Goal: Task Accomplishment & Management: Manage account settings

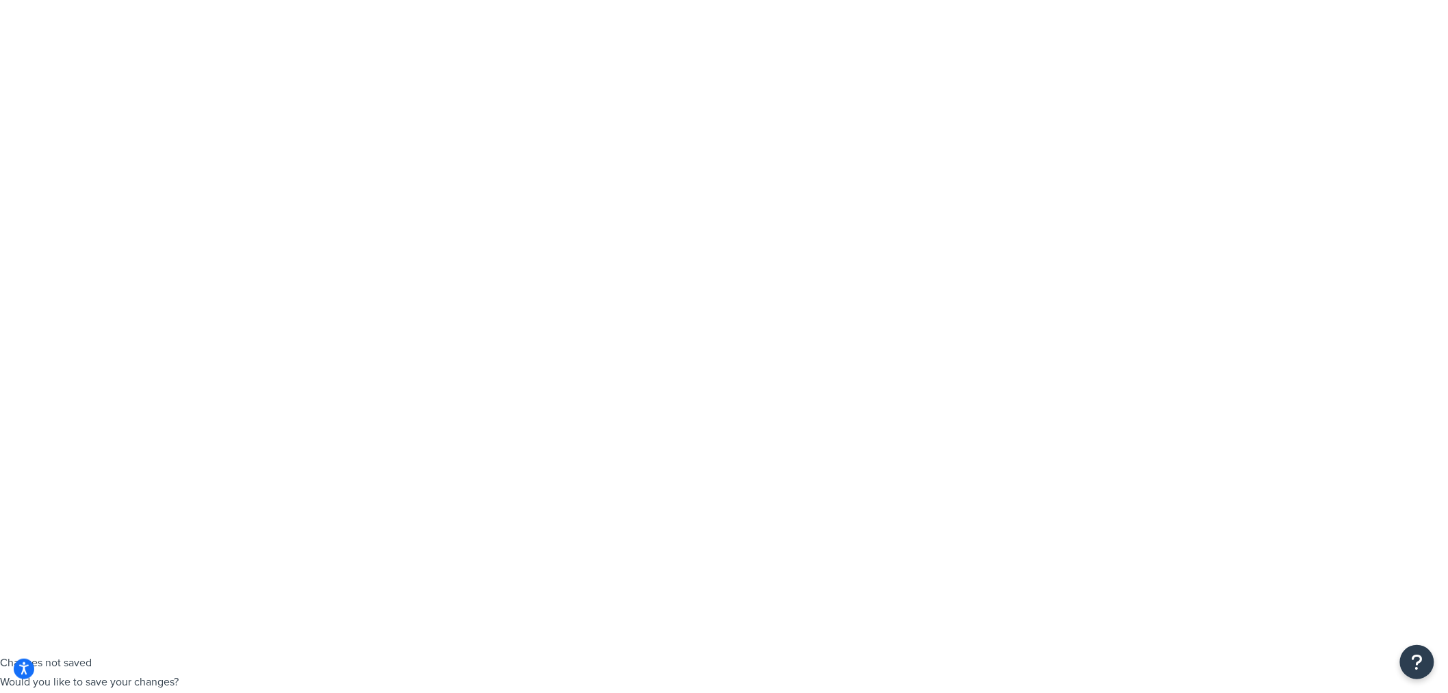
type input "#"
type input "$"
type input "Less than $30 Seed Packs"
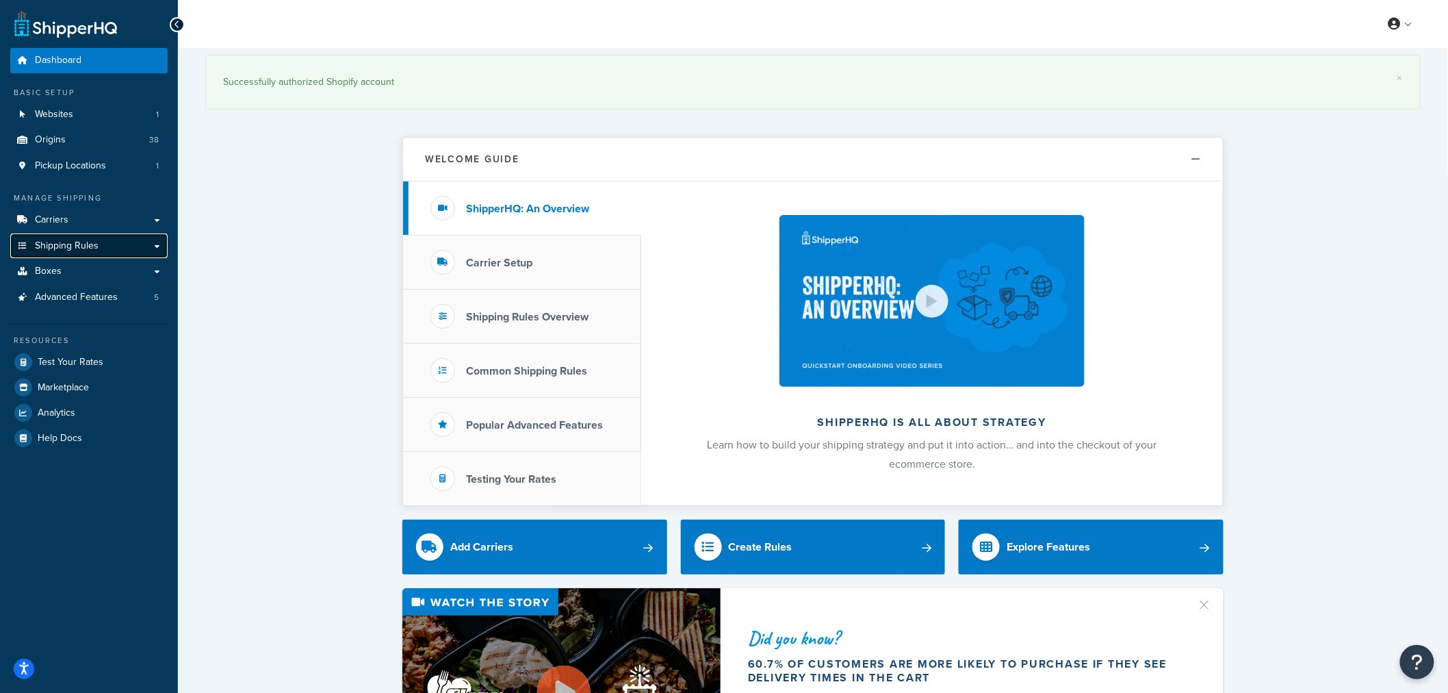
click at [58, 246] on span "Shipping Rules" at bounding box center [67, 246] width 64 height 12
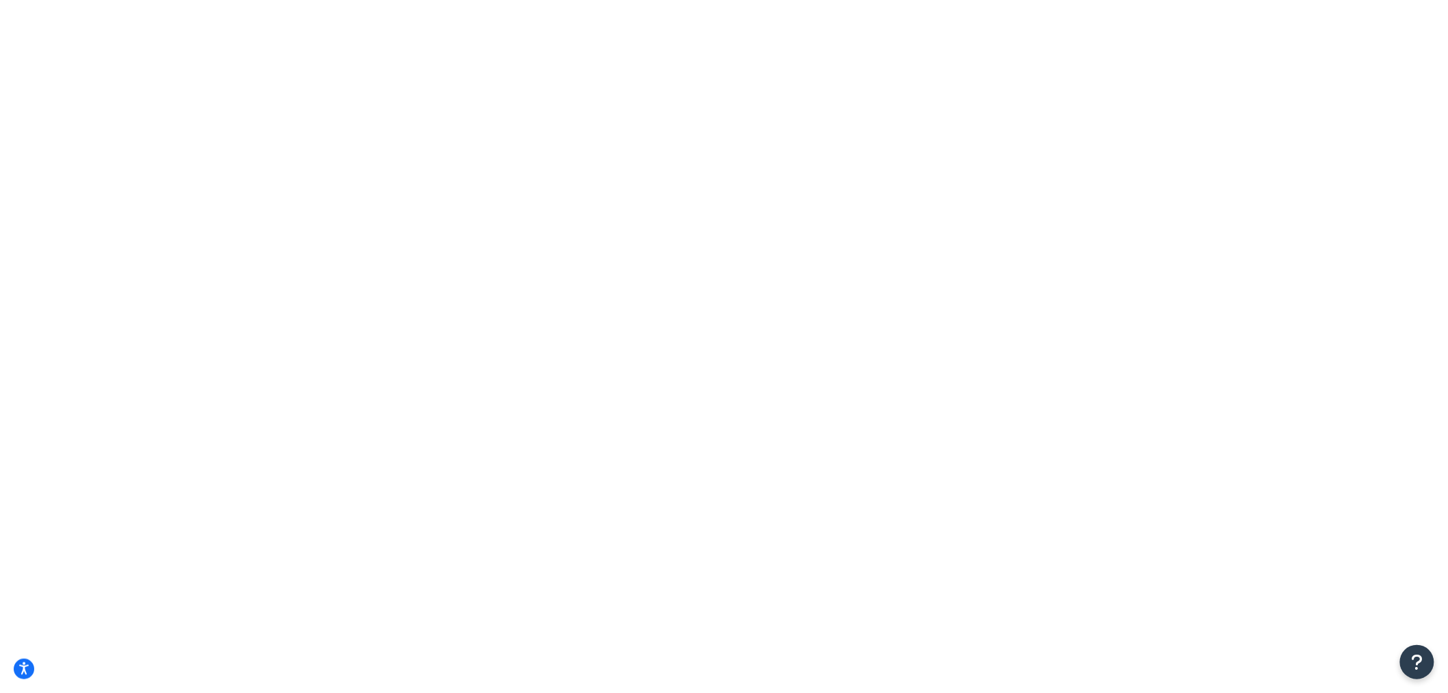
type input "Less than $30 Seed Packs"
select select "BOX"
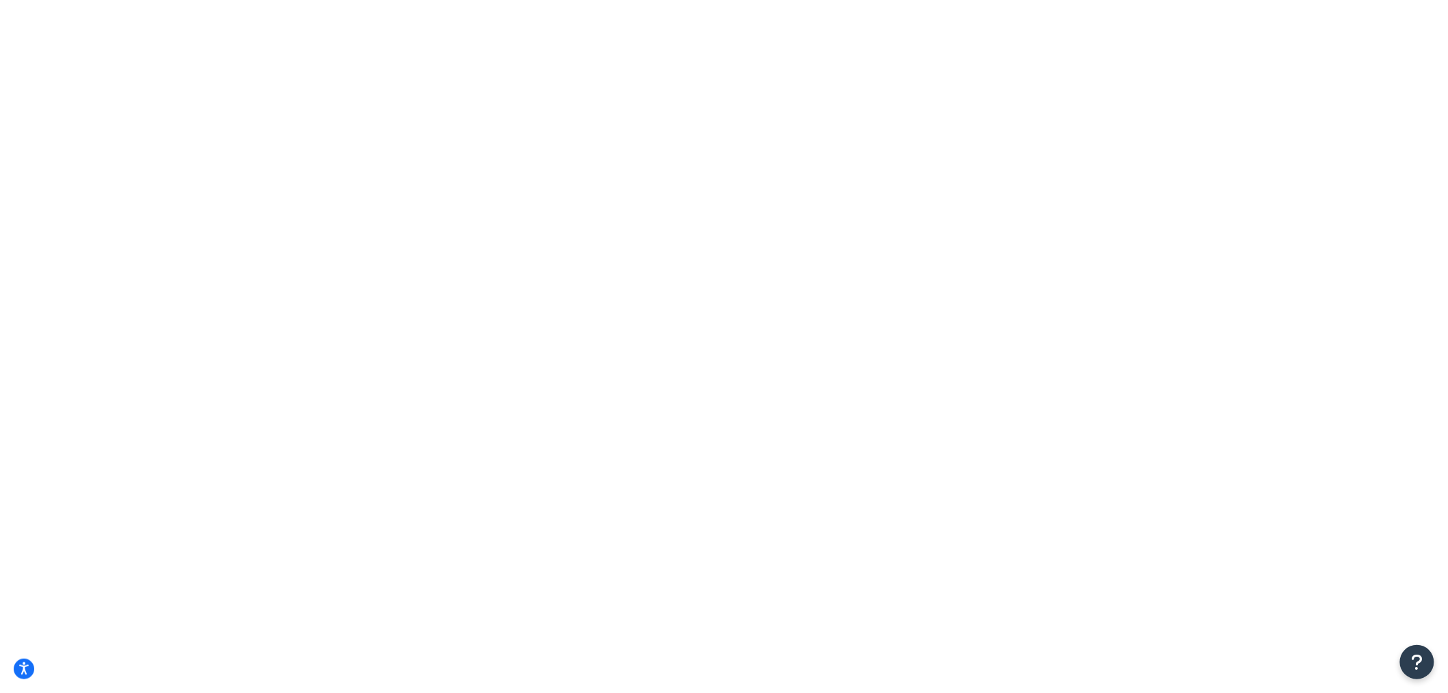
select select "BOX"
drag, startPoint x: 0, startPoint y: 0, endPoint x: 346, endPoint y: 242, distance: 422.2
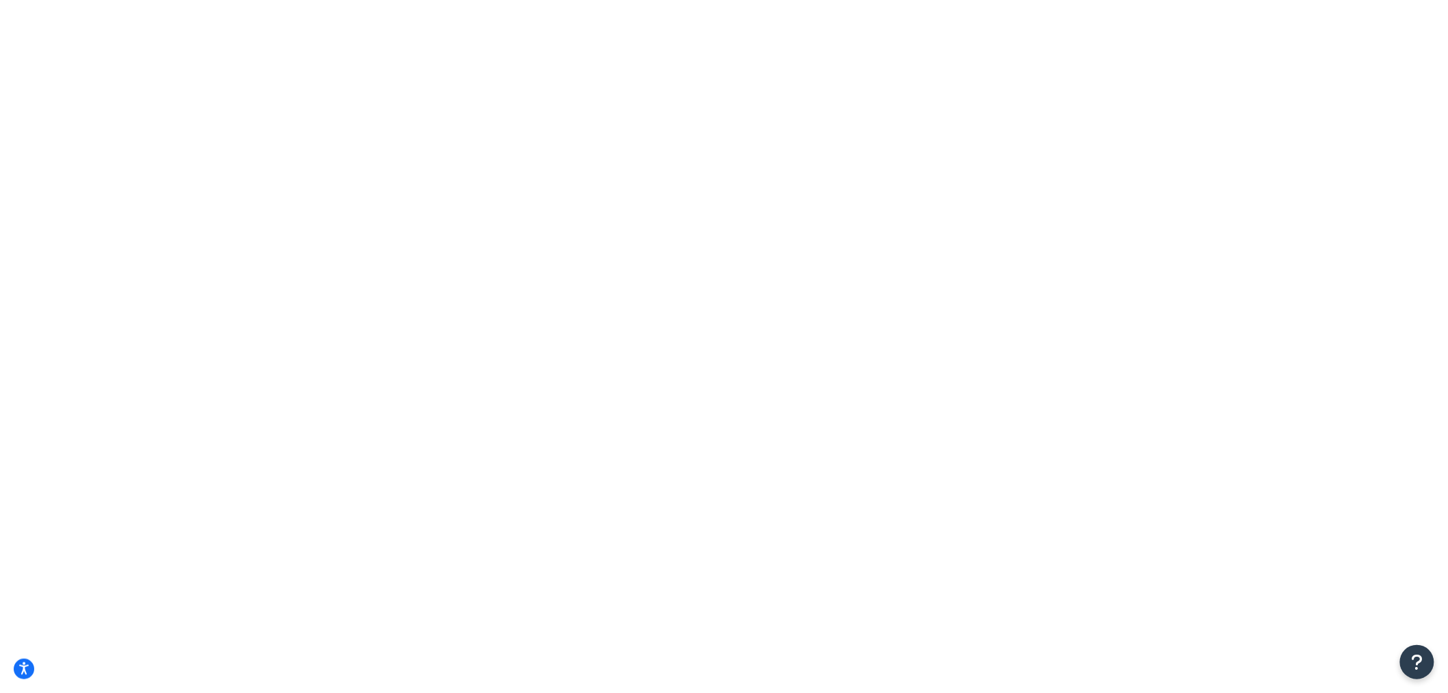
drag, startPoint x: 372, startPoint y: 242, endPoint x: 282, endPoint y: 251, distance: 90.8
type input "9"
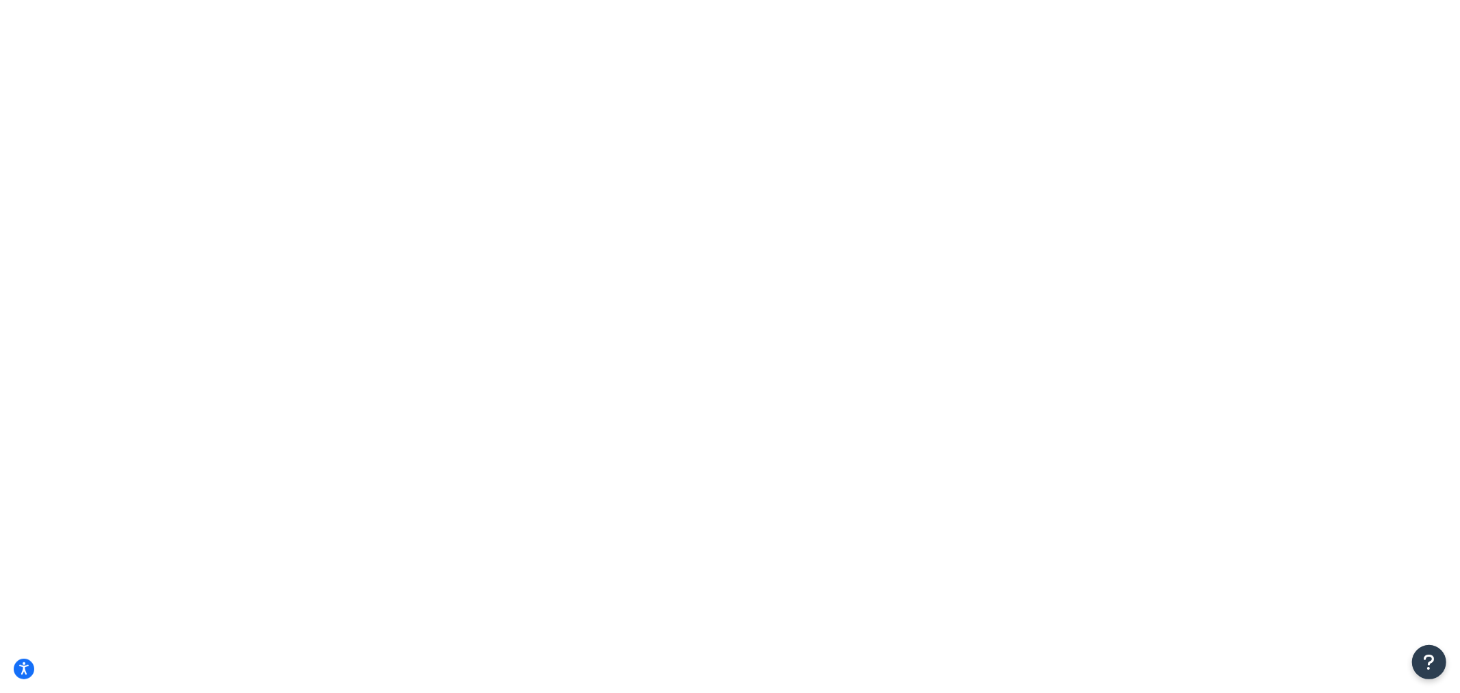
type input "n"
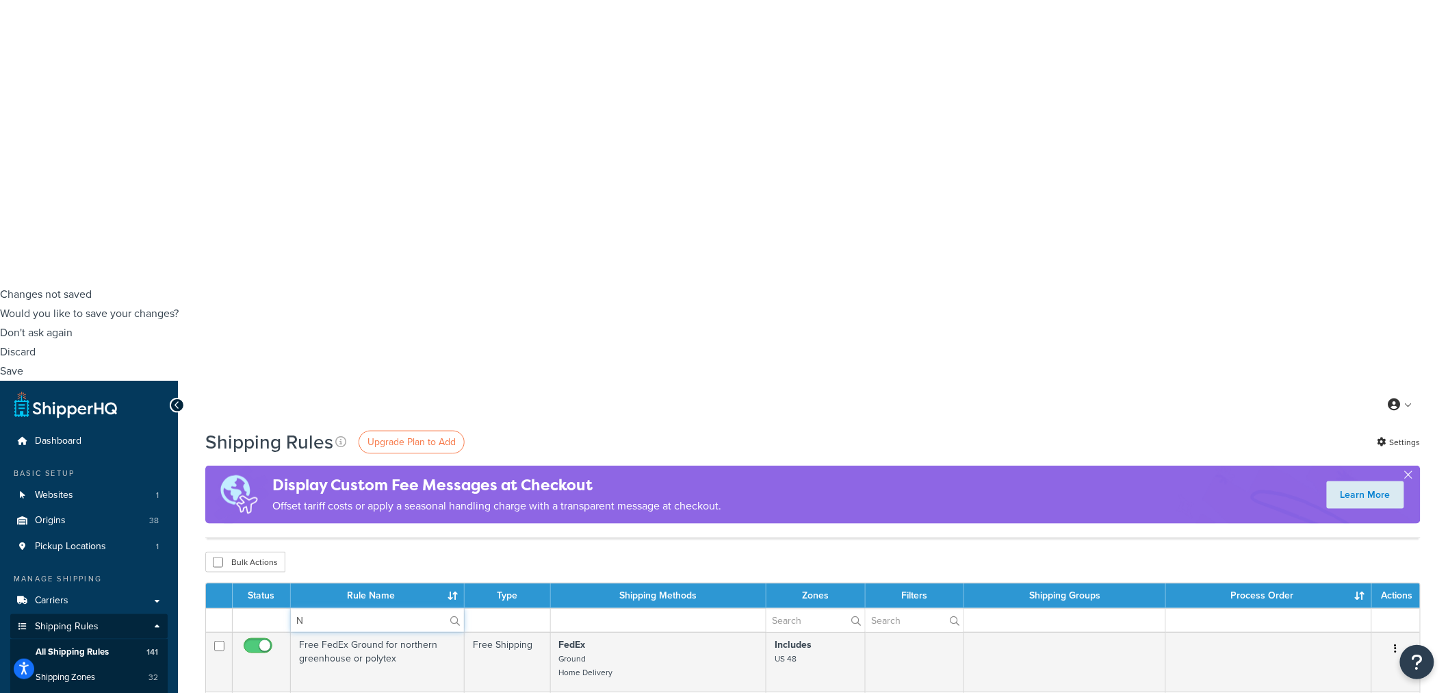
scroll to position [532, 0]
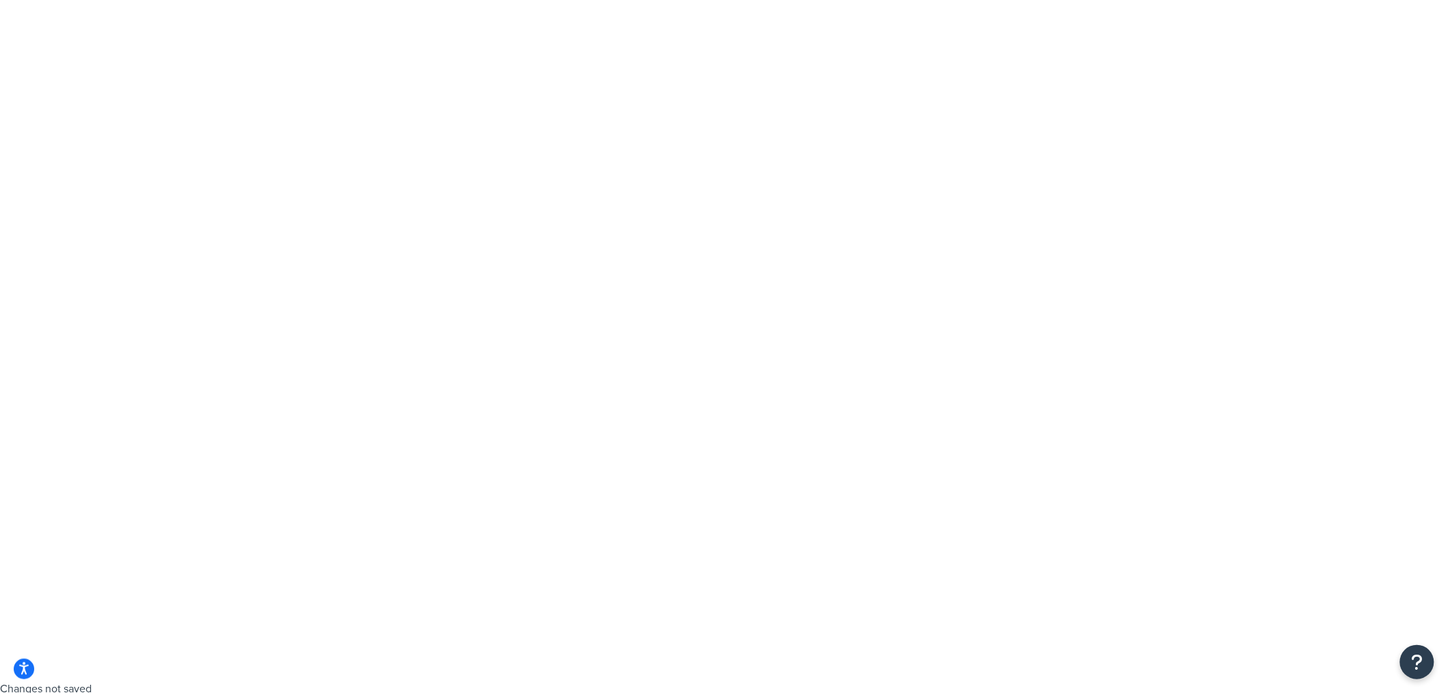
type input "N"
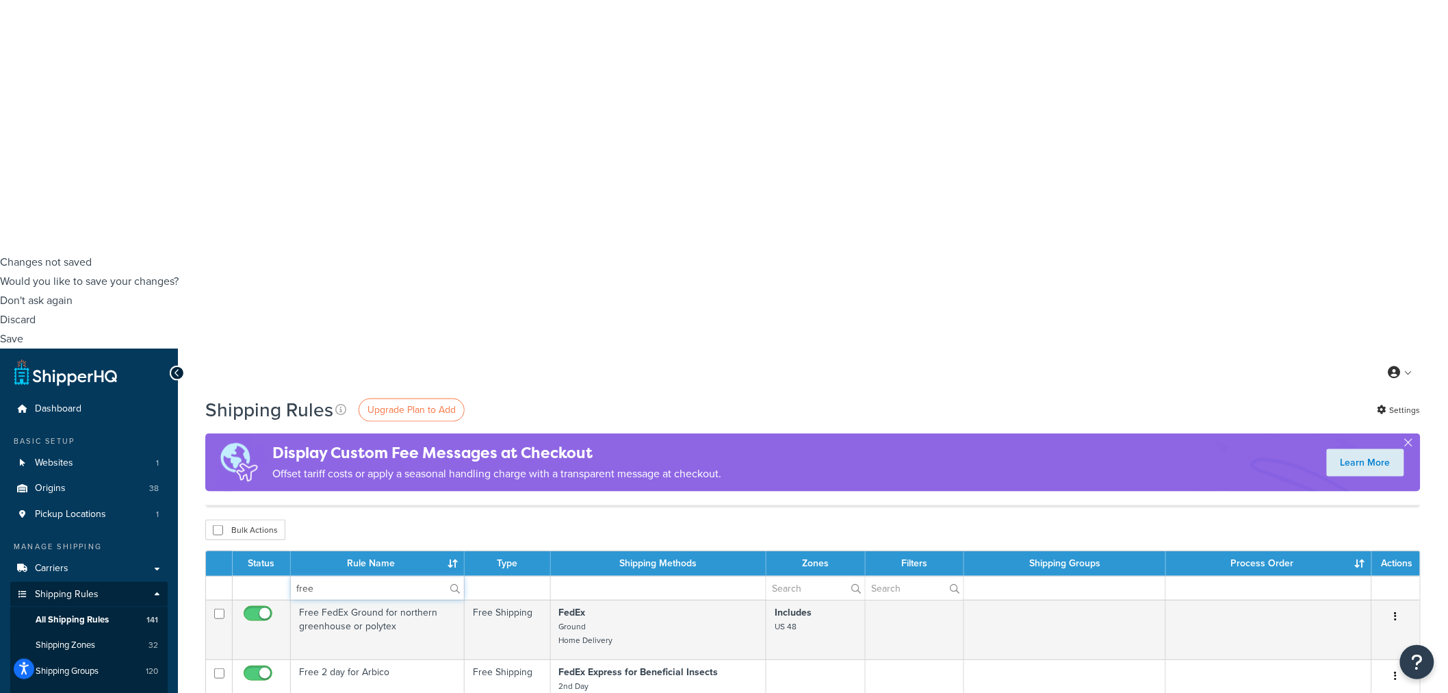
scroll to position [456, 0]
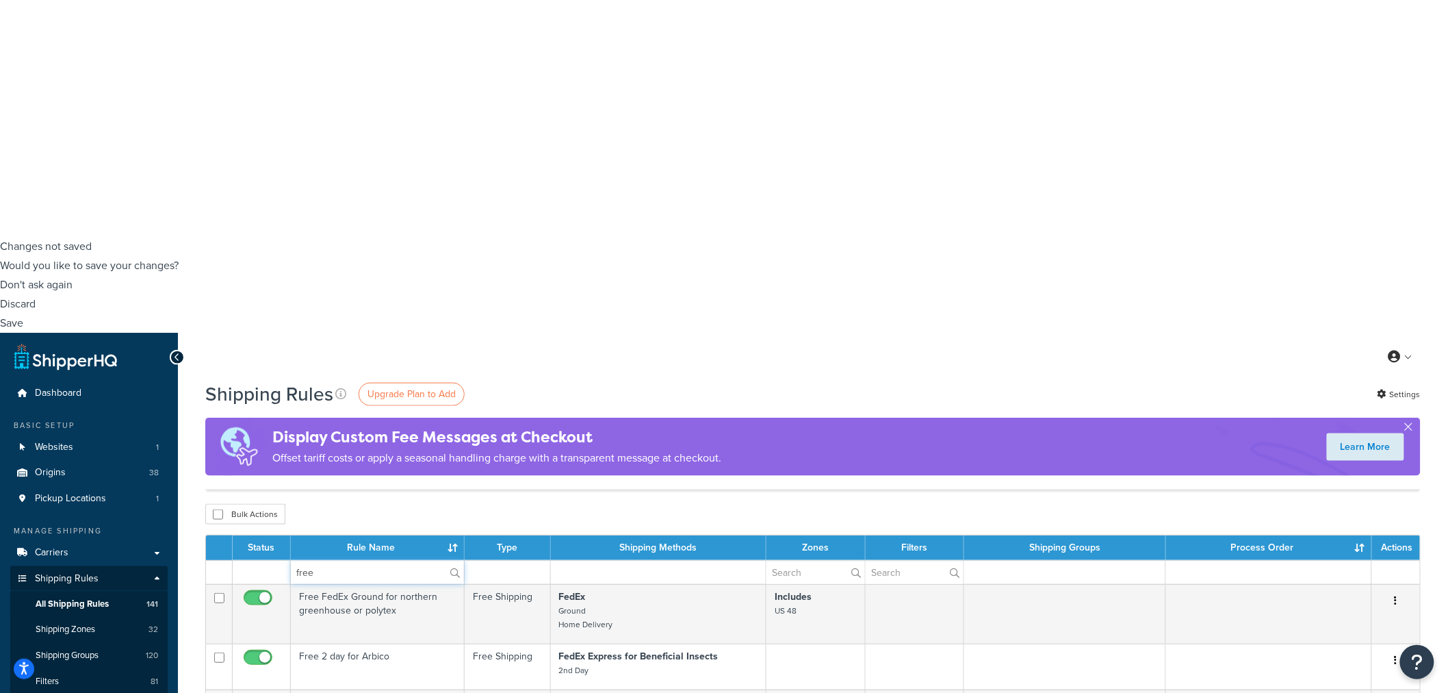
type input "free"
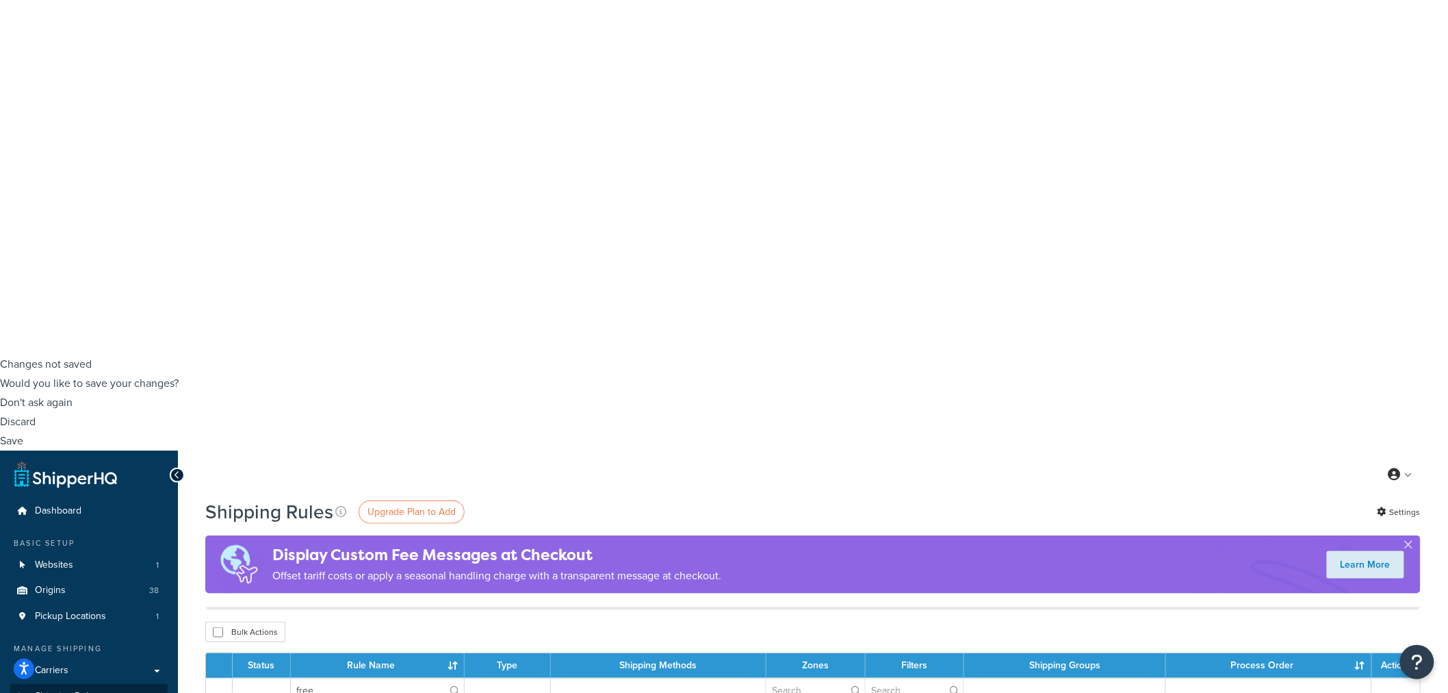
scroll to position [294, 0]
